Goal: Information Seeking & Learning: Learn about a topic

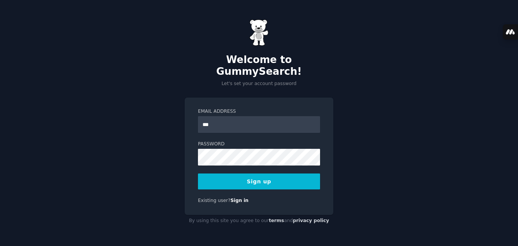
type input "**********"
click at [271, 175] on button "Sign up" at bounding box center [259, 181] width 122 height 16
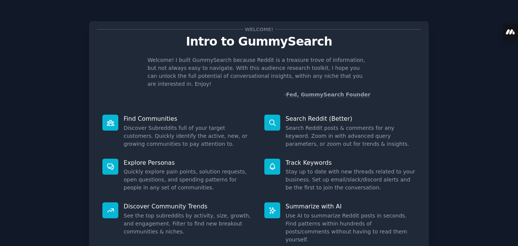
scroll to position [51, 0]
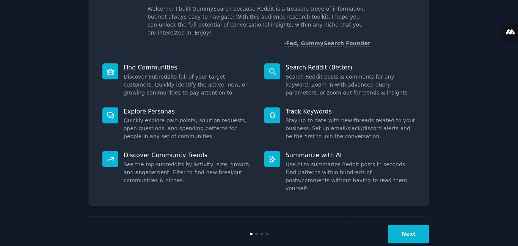
click at [408, 224] on button "Next" at bounding box center [408, 233] width 41 height 19
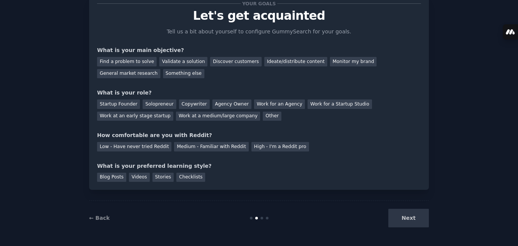
scroll to position [26, 0]
click at [162, 65] on div "Validate a solution" at bounding box center [183, 61] width 48 height 9
click at [331, 63] on div "Monitor my brand" at bounding box center [353, 61] width 47 height 9
click at [180, 61] on div "Validate a solution" at bounding box center [183, 61] width 48 height 9
click at [120, 99] on div "Startup Founder" at bounding box center [118, 103] width 43 height 9
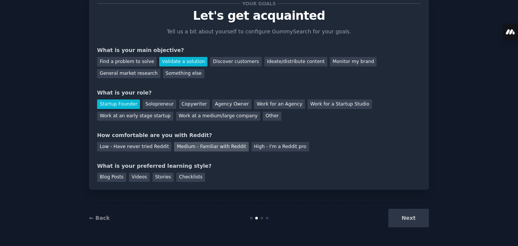
click at [209, 147] on div "Medium - Familiar with Reddit" at bounding box center [211, 146] width 74 height 9
click at [184, 176] on div "Checklists" at bounding box center [190, 177] width 29 height 9
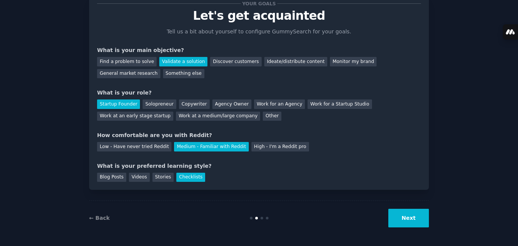
click at [416, 216] on button "Next" at bounding box center [408, 218] width 41 height 19
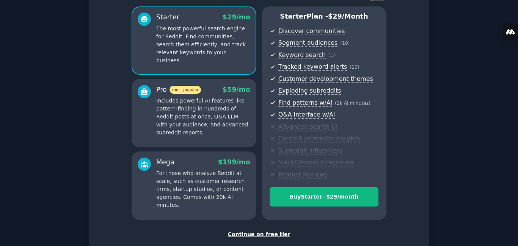
scroll to position [107, 0]
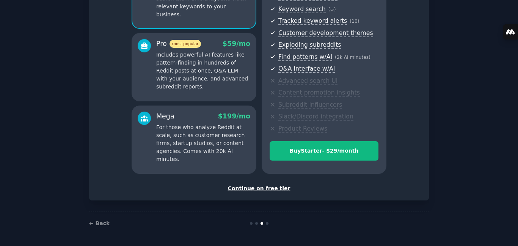
click at [242, 191] on div "Continue on free tier" at bounding box center [259, 188] width 324 height 8
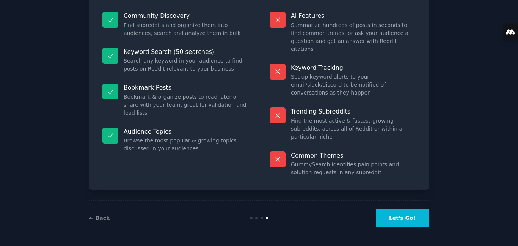
scroll to position [50, 0]
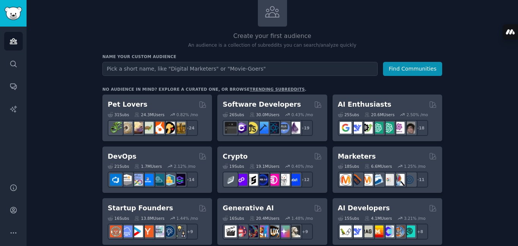
scroll to position [68, 0]
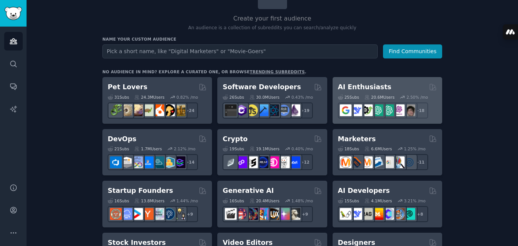
click at [362, 82] on h2 "AI Enthusiasts" at bounding box center [364, 86] width 53 height 9
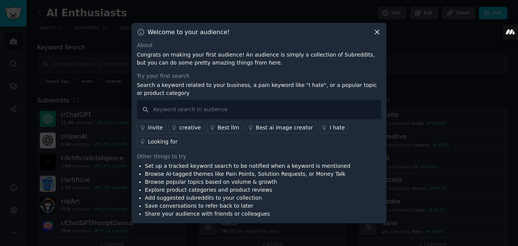
click at [375, 36] on icon at bounding box center [377, 32] width 8 height 8
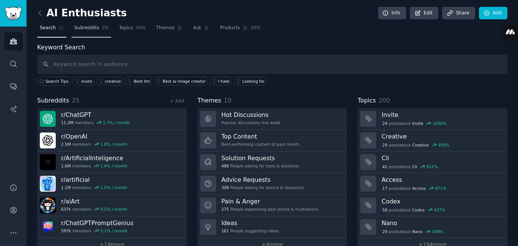
click at [83, 31] on span "Subreddits" at bounding box center [86, 28] width 25 height 7
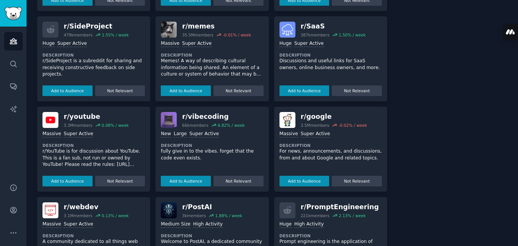
scroll to position [819, 0]
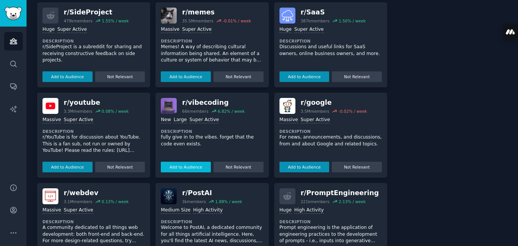
click at [180, 169] on button "Add to Audience" at bounding box center [186, 167] width 50 height 11
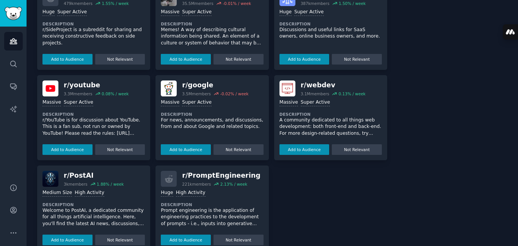
scroll to position [858, 0]
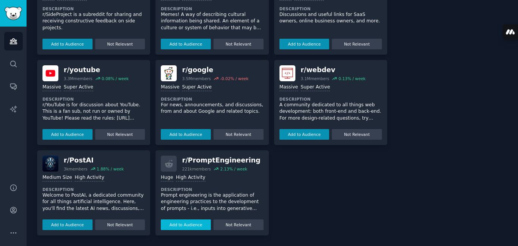
click at [179, 226] on button "Add to Audience" at bounding box center [186, 224] width 50 height 11
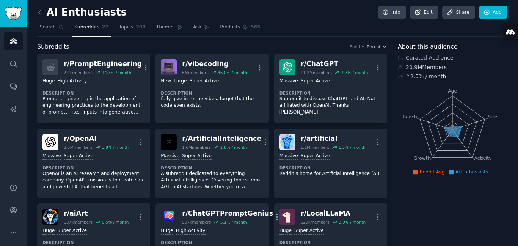
scroll to position [0, 0]
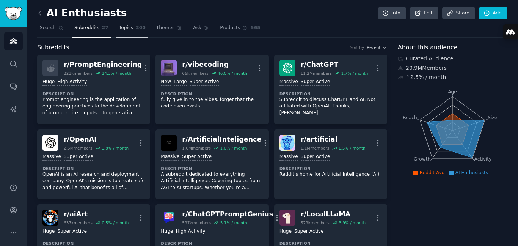
click at [119, 28] on span "Topics" at bounding box center [126, 28] width 14 height 7
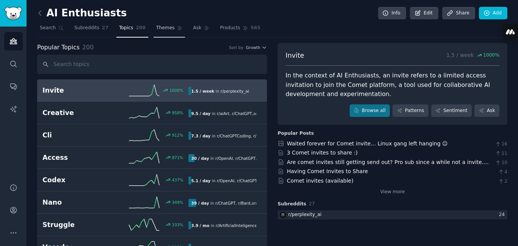
click at [159, 32] on link "Themes" at bounding box center [170, 30] width 32 height 16
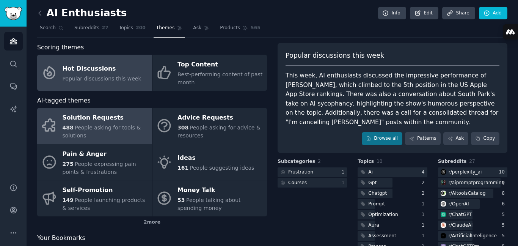
click at [83, 118] on div "Solution Requests" at bounding box center [106, 118] width 86 height 12
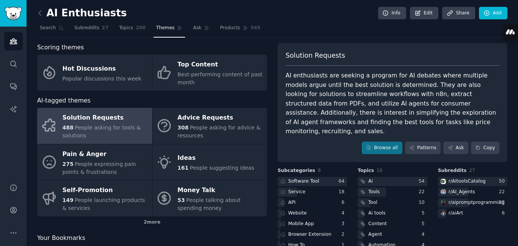
scroll to position [38, 0]
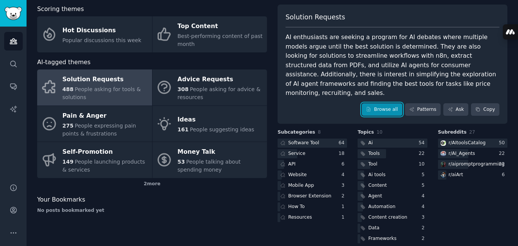
click at [371, 107] on icon at bounding box center [368, 109] width 5 height 5
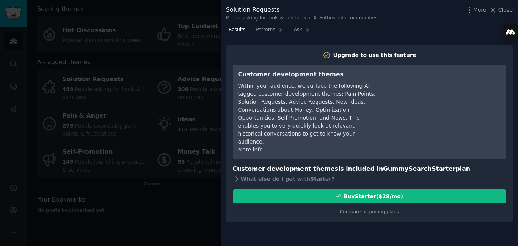
click at [513, 9] on div "Solution Requests People asking for tools & solutions in AI Enthusiasts communi…" at bounding box center [369, 12] width 297 height 24
click at [507, 9] on span "Close" at bounding box center [505, 10] width 14 height 8
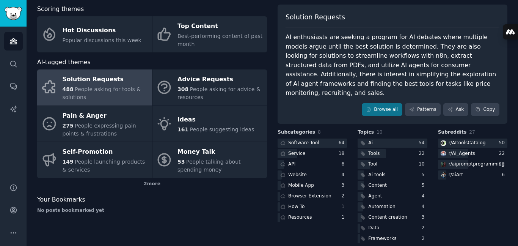
click at [270, 93] on div "Scoring themes Hot Discussions Popular discussions this week Top Content Best-p…" at bounding box center [272, 125] width 470 height 240
click at [423, 104] on link "Patterns" at bounding box center [423, 109] width 36 height 13
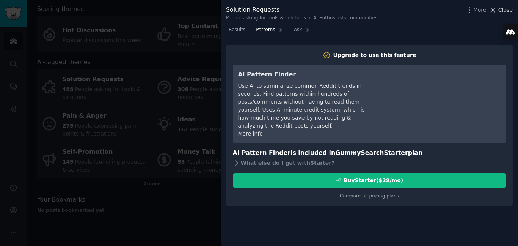
click at [504, 12] on span "Close" at bounding box center [505, 10] width 14 height 8
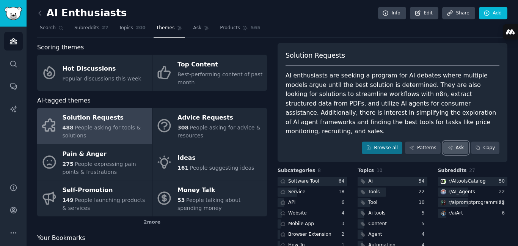
click at [453, 141] on link "Ask" at bounding box center [455, 147] width 25 height 13
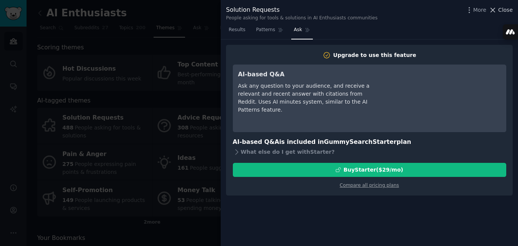
click at [496, 13] on icon at bounding box center [493, 10] width 8 height 8
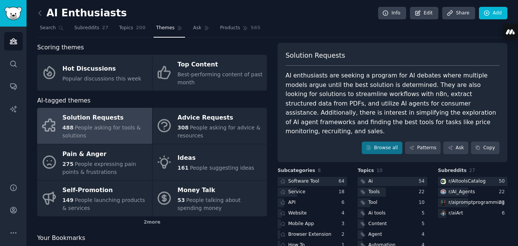
click at [273, 99] on div "Scoring themes Hot Discussions Popular discussions this week Top Content Best-p…" at bounding box center [272, 163] width 470 height 240
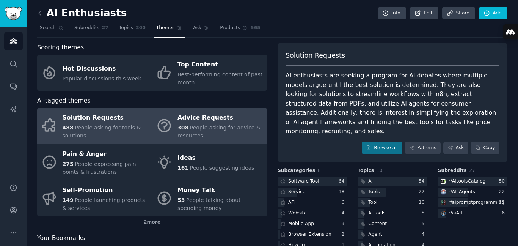
click at [194, 141] on link "Advice Requests 308 People asking for advice & resources" at bounding box center [209, 126] width 115 height 36
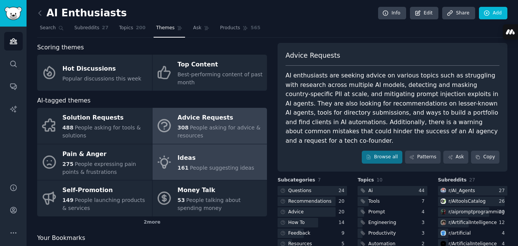
click at [199, 165] on span "People suggesting ideas" at bounding box center [222, 168] width 64 height 6
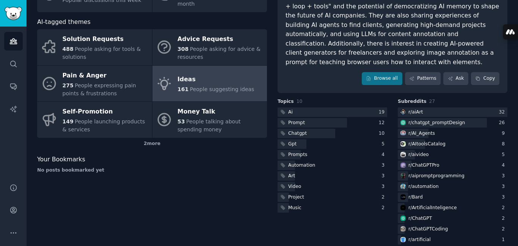
scroll to position [80, 0]
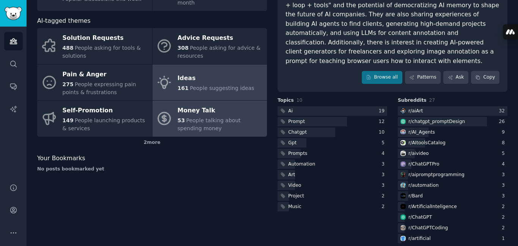
click at [228, 123] on span "People talking about spending money" at bounding box center [208, 124] width 63 height 14
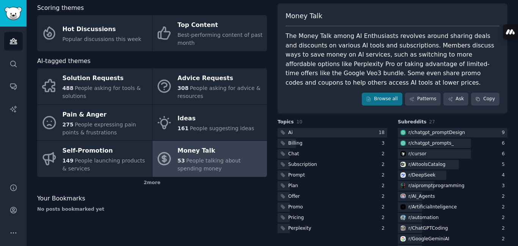
scroll to position [11, 0]
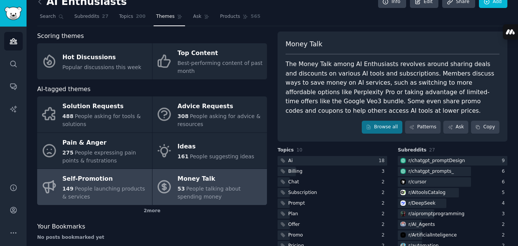
click at [108, 178] on div "Self-Promotion" at bounding box center [106, 179] width 86 height 12
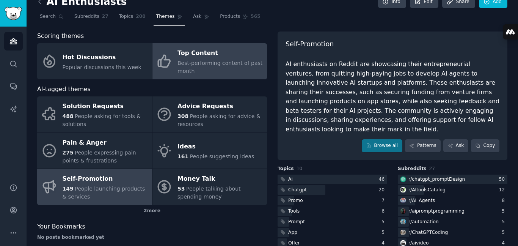
click at [242, 59] on div "Best-performing content of past month" at bounding box center [220, 67] width 86 height 16
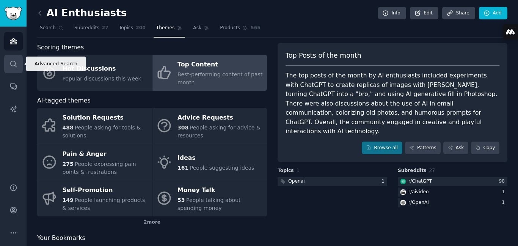
click at [10, 64] on icon "Sidebar" at bounding box center [13, 64] width 6 height 6
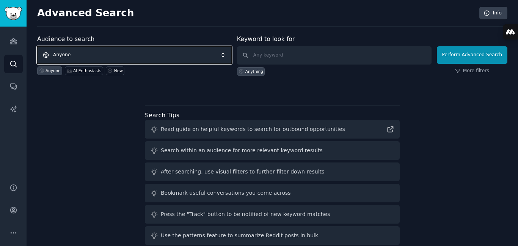
click at [127, 59] on span "Anyone" at bounding box center [134, 54] width 194 height 17
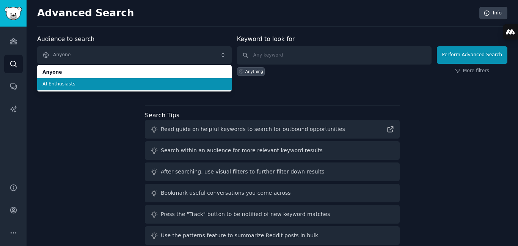
click at [104, 86] on span "AI Enthusiasts" at bounding box center [134, 84] width 184 height 7
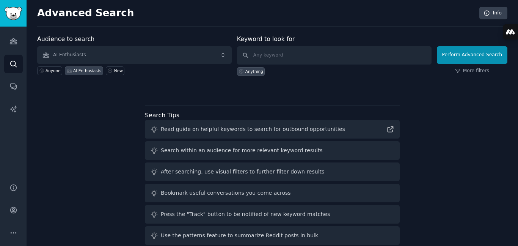
click at [138, 102] on div "Audience to search AI Enthusiasts Anyone AI Enthusiasts New Keyword to look for…" at bounding box center [272, 141] width 470 height 213
click at [277, 58] on input "text" at bounding box center [334, 55] width 194 height 18
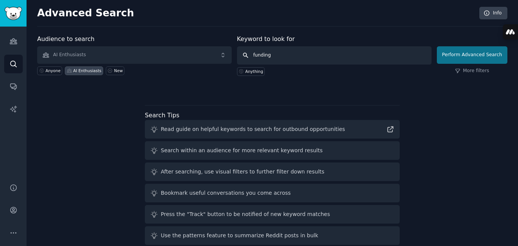
type input "funding"
click at [454, 60] on button "Perform Advanced Search" at bounding box center [472, 54] width 71 height 17
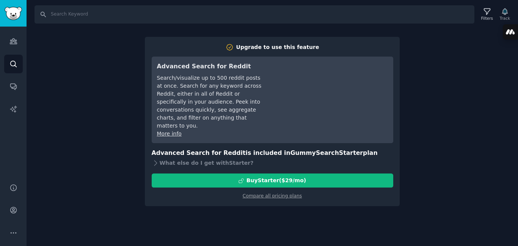
click at [130, 112] on div "Search Filters Track Upgrade to use this feature Advanced Search for Reddit Sea…" at bounding box center [272, 123] width 491 height 246
click at [16, 86] on icon "Sidebar" at bounding box center [13, 86] width 8 height 8
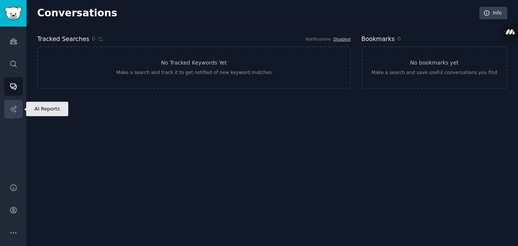
click at [10, 112] on icon "Sidebar" at bounding box center [13, 109] width 8 height 8
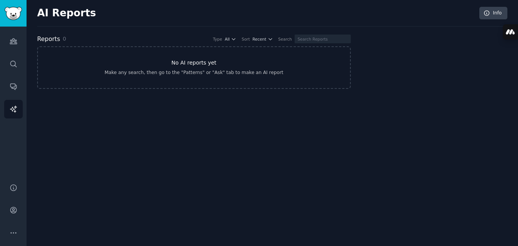
click at [187, 63] on h3 "No AI reports yet" at bounding box center [193, 63] width 45 height 8
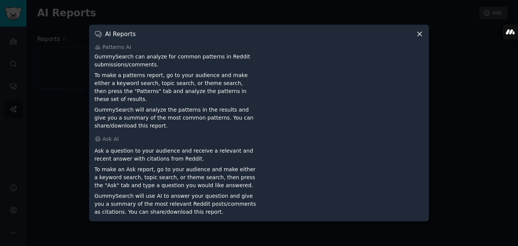
drag, startPoint x: 415, startPoint y: 38, endPoint x: 420, endPoint y: 36, distance: 5.9
click at [418, 36] on div "AI Reports" at bounding box center [258, 34] width 329 height 8
click at [421, 36] on icon at bounding box center [420, 34] width 8 height 8
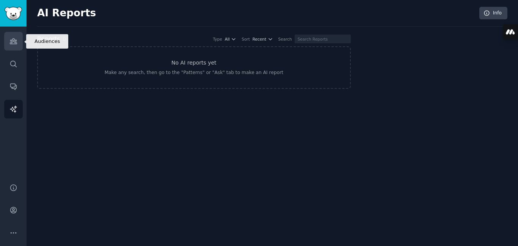
click at [9, 40] on icon "Sidebar" at bounding box center [13, 41] width 8 height 8
